Goal: Information Seeking & Learning: Learn about a topic

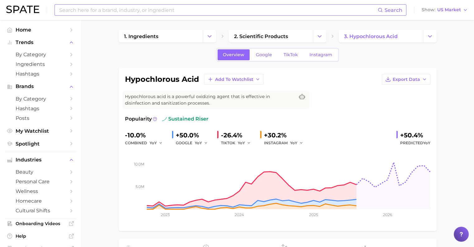
click at [176, 14] on input at bounding box center [218, 10] width 319 height 11
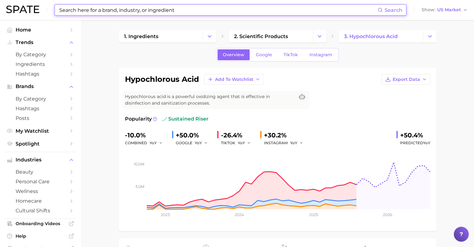
type input "x"
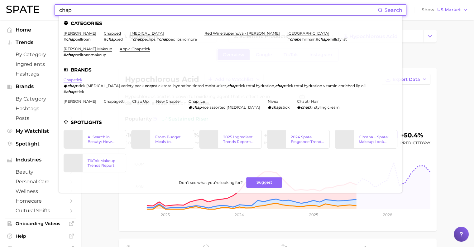
type input "chap"
click at [76, 81] on link "chapstick" at bounding box center [73, 79] width 19 height 5
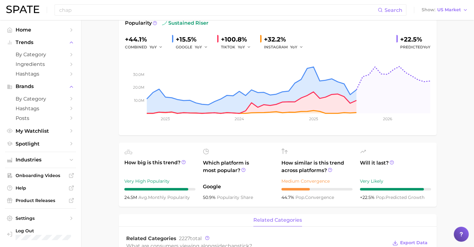
scroll to position [61, 0]
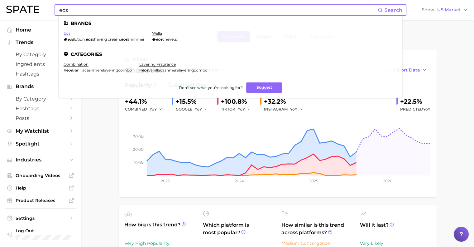
click at [67, 32] on link "eos" at bounding box center [67, 33] width 7 height 5
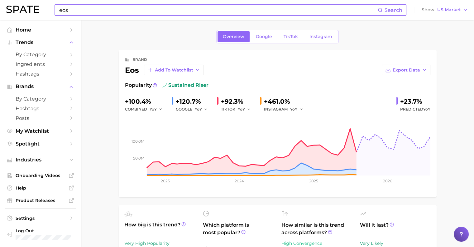
click at [93, 14] on input "eos" at bounding box center [218, 10] width 319 height 11
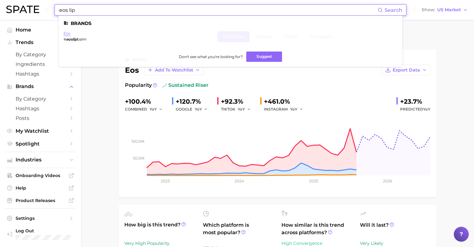
type input "eos lip"
click at [66, 33] on link "eos" at bounding box center [67, 33] width 7 height 5
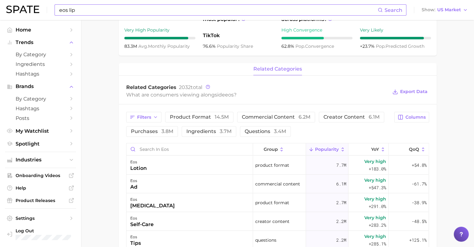
scroll to position [213, 0]
